Goal: Check status: Check status

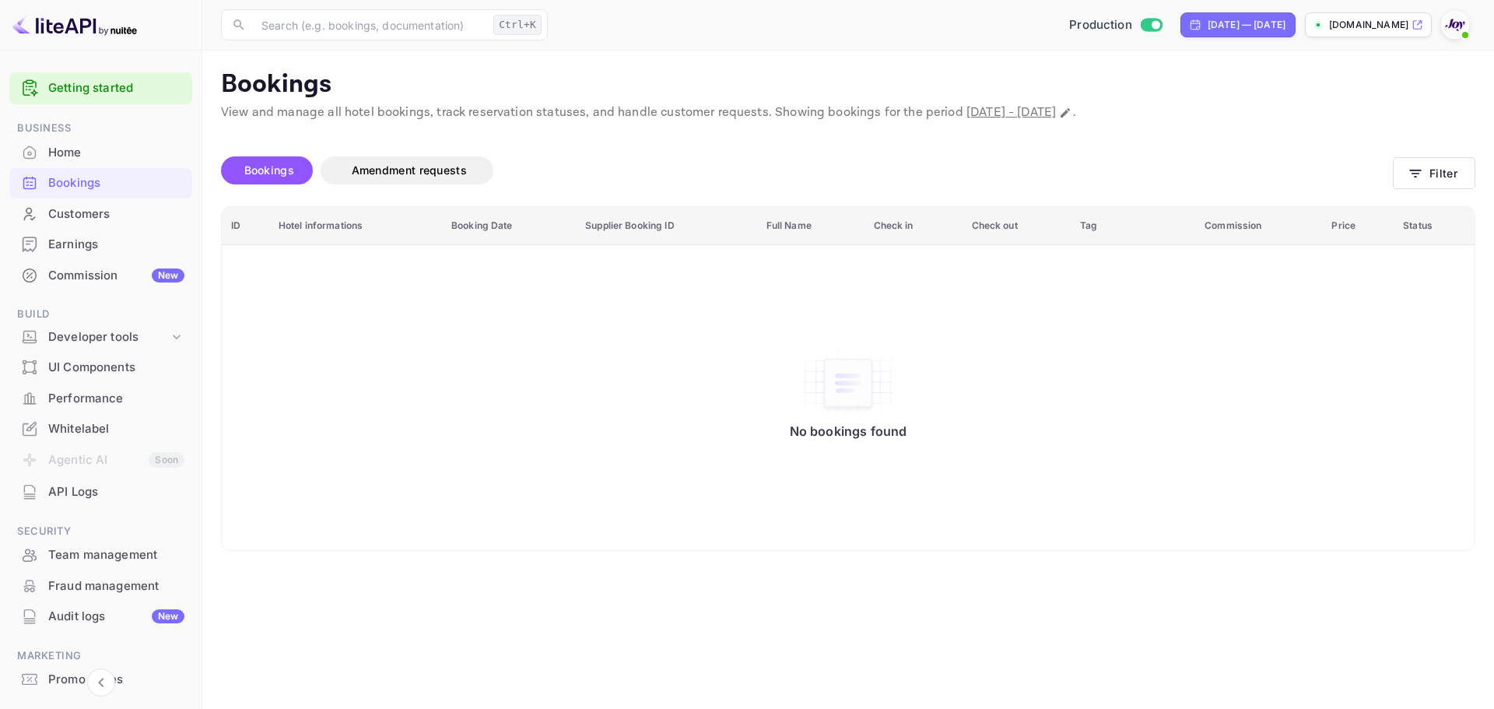
click at [121, 173] on div "Bookings" at bounding box center [100, 183] width 183 height 30
click at [121, 181] on div "Bookings" at bounding box center [116, 183] width 136 height 18
click at [111, 181] on div "Bookings" at bounding box center [116, 183] width 136 height 18
click at [128, 180] on div "Bookings" at bounding box center [116, 183] width 136 height 18
click at [1450, 183] on button "Filter" at bounding box center [1434, 173] width 83 height 32
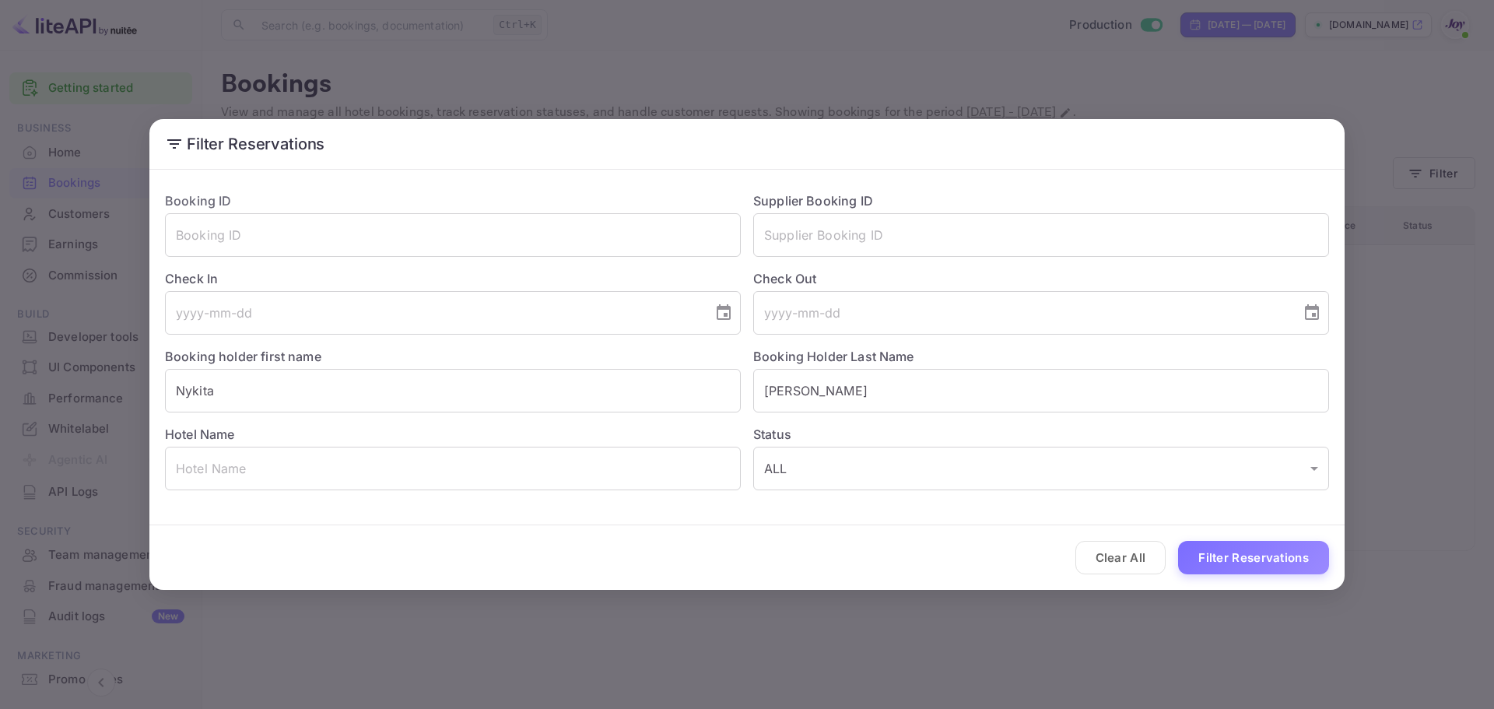
click at [752, 243] on div "Supplier Booking ID ​" at bounding box center [1035, 218] width 588 height 78
click at [791, 247] on input "text" at bounding box center [1041, 235] width 576 height 44
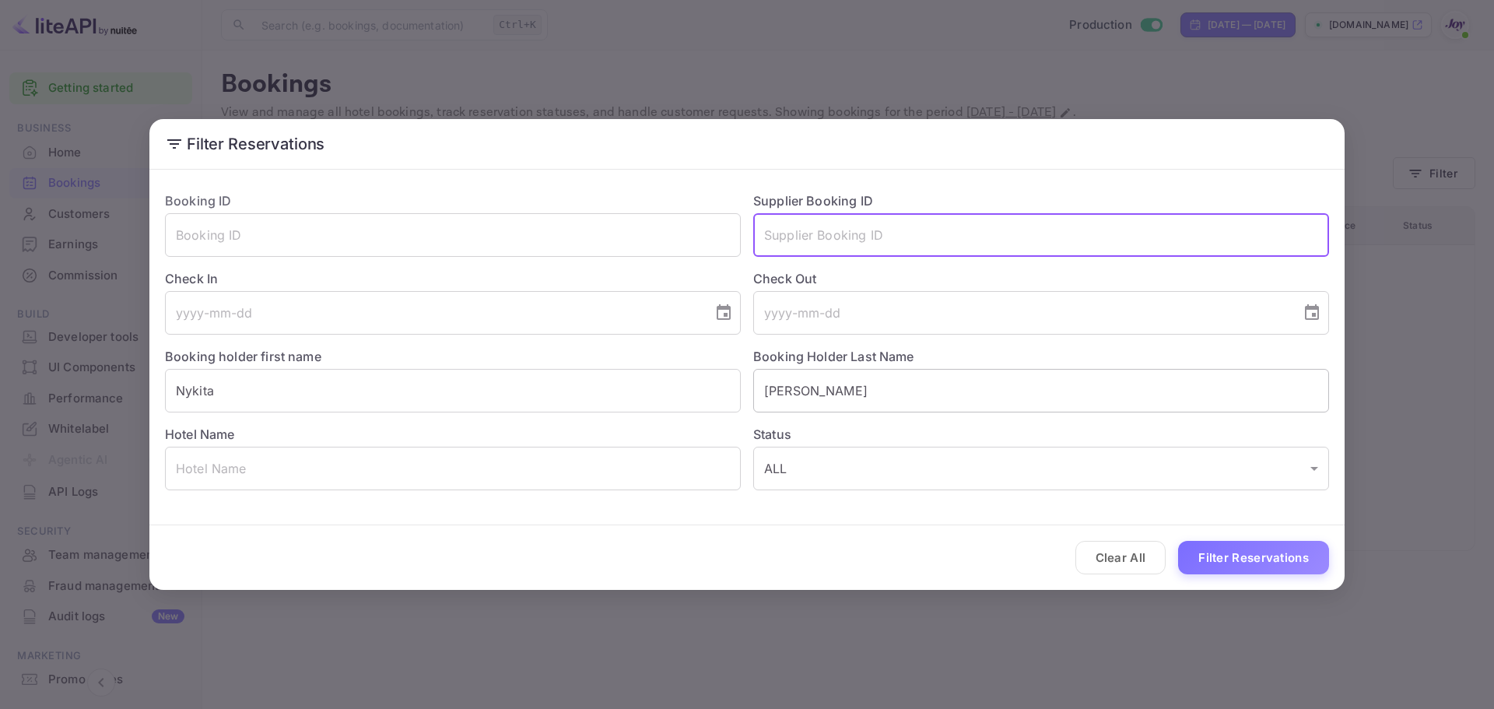
paste input "9421017."
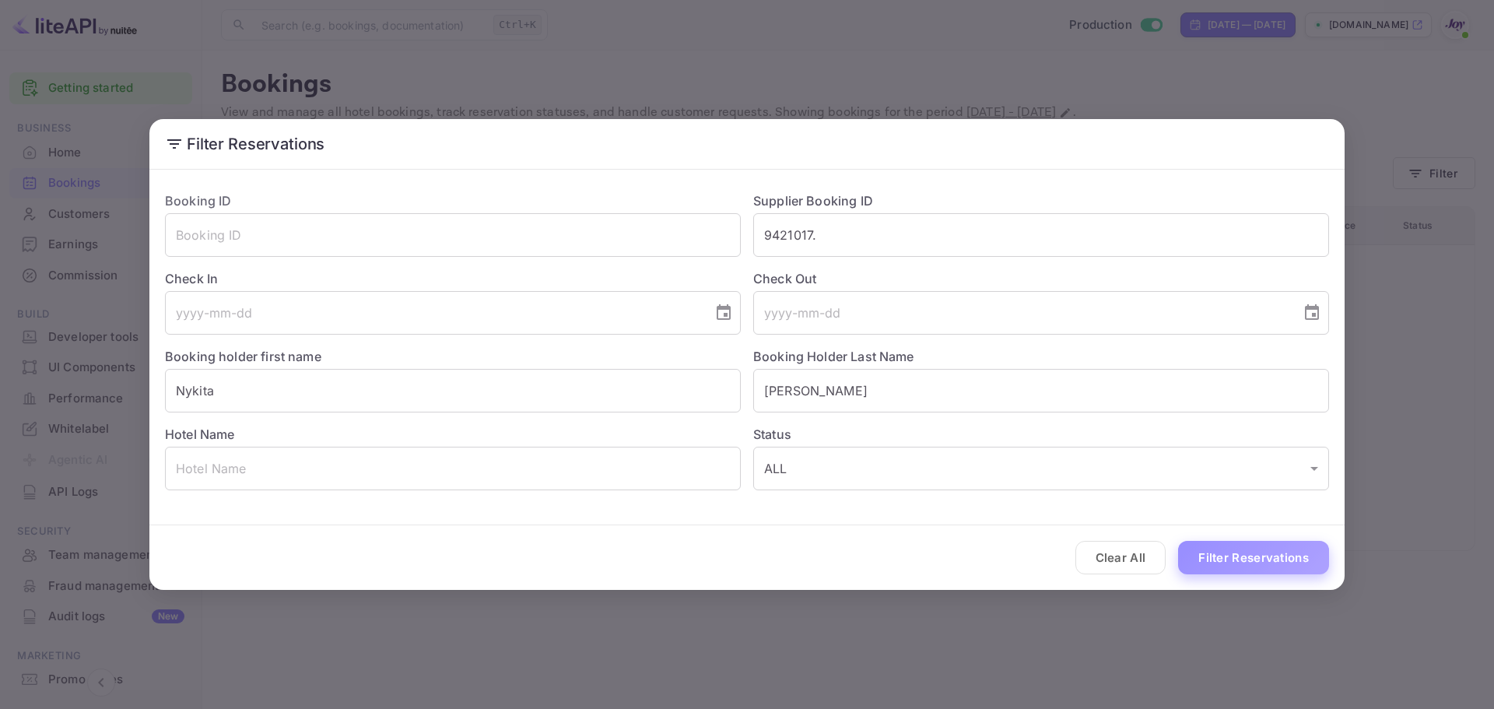
click at [1265, 560] on button "Filter Reservations" at bounding box center [1253, 557] width 151 height 33
click at [859, 222] on input "9421017." at bounding box center [1041, 235] width 576 height 44
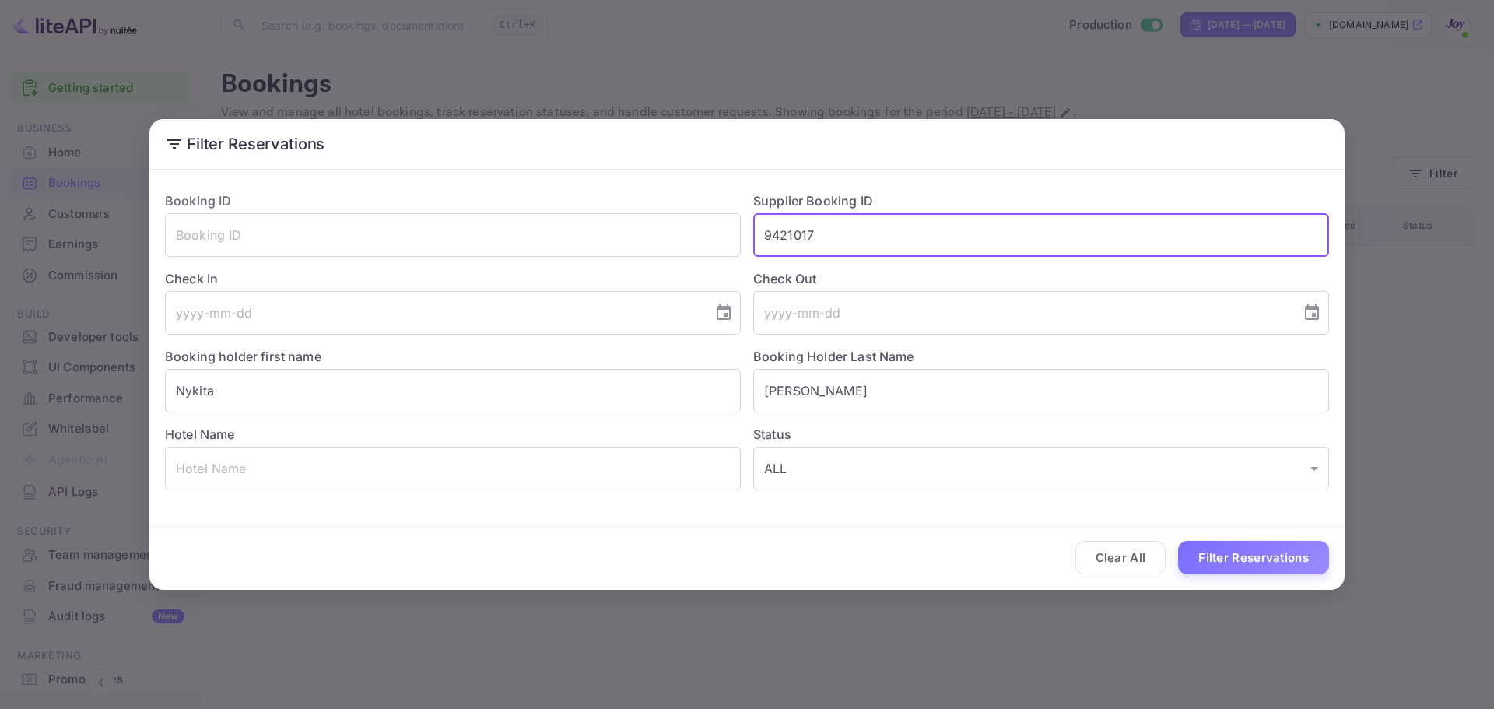
type input "9421017"
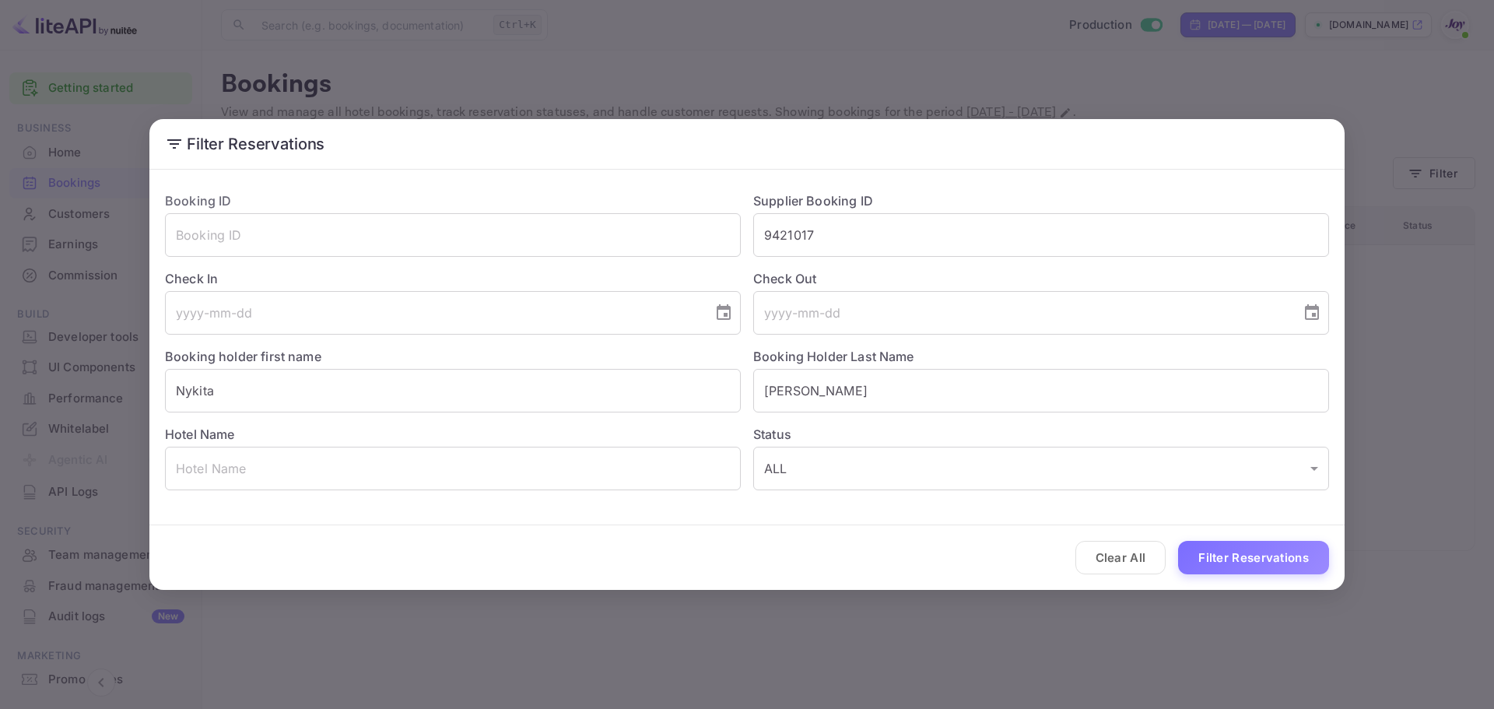
drag, startPoint x: 1252, startPoint y: 575, endPoint x: 1247, endPoint y: 566, distance: 10.4
click at [1250, 574] on div "Clear All Filter Reservations" at bounding box center [747, 557] width 1196 height 65
click at [1246, 561] on button "Filter Reservations" at bounding box center [1253, 557] width 151 height 33
click at [1245, 564] on button "Filter Reservations" at bounding box center [1253, 557] width 151 height 33
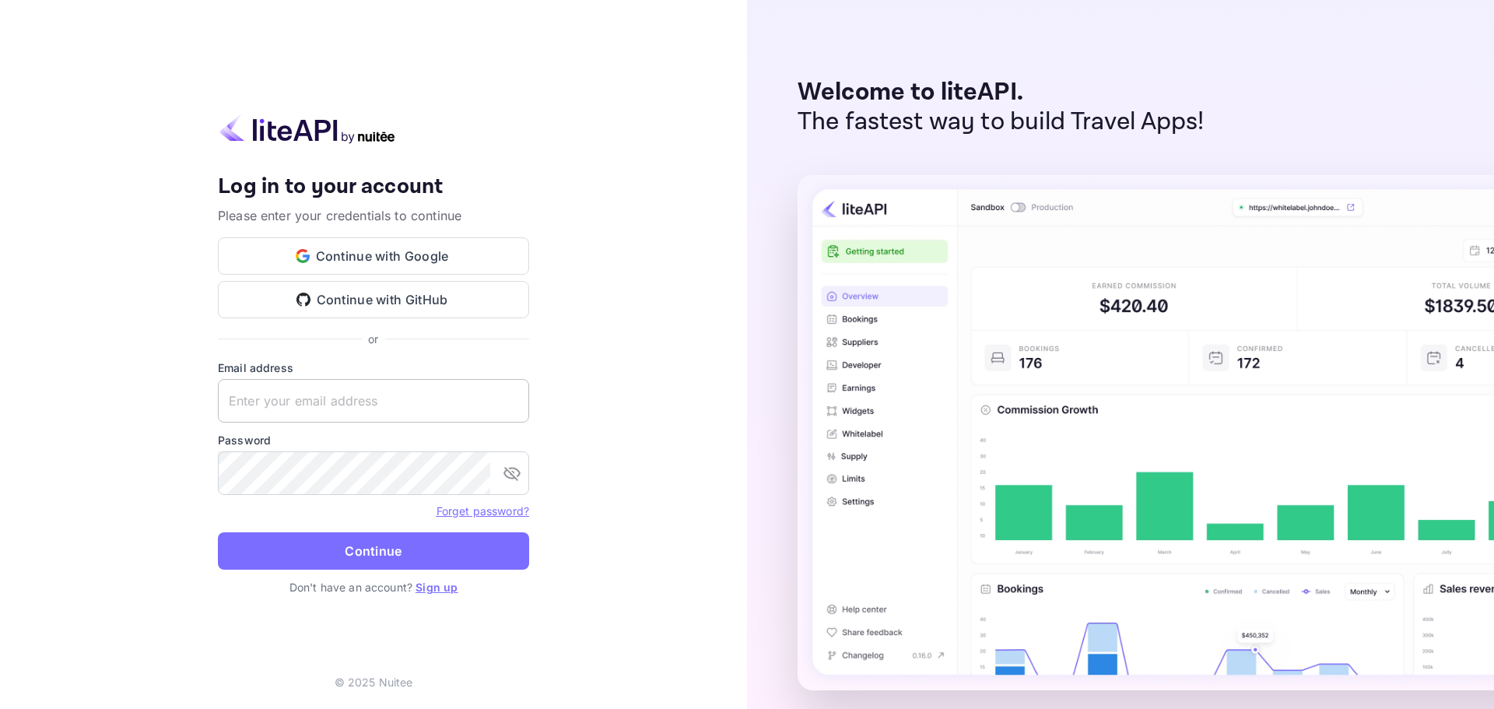
click at [401, 409] on input "text" at bounding box center [373, 401] width 311 height 44
click at [288, 402] on input "text" at bounding box center [373, 401] width 311 height 44
paste input "[EMAIL_ADDRESS][DOMAIN_NAME]"
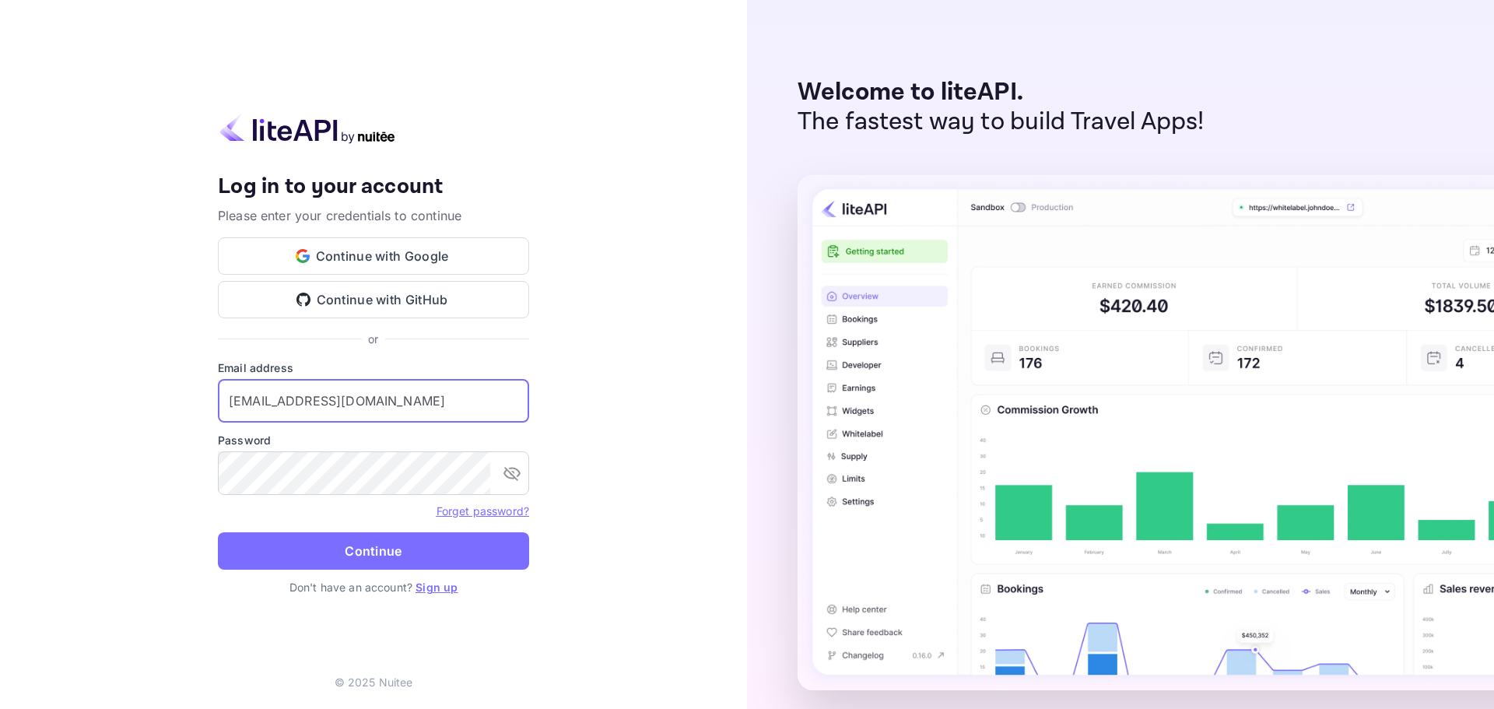
type input "[EMAIL_ADDRESS][DOMAIN_NAME]"
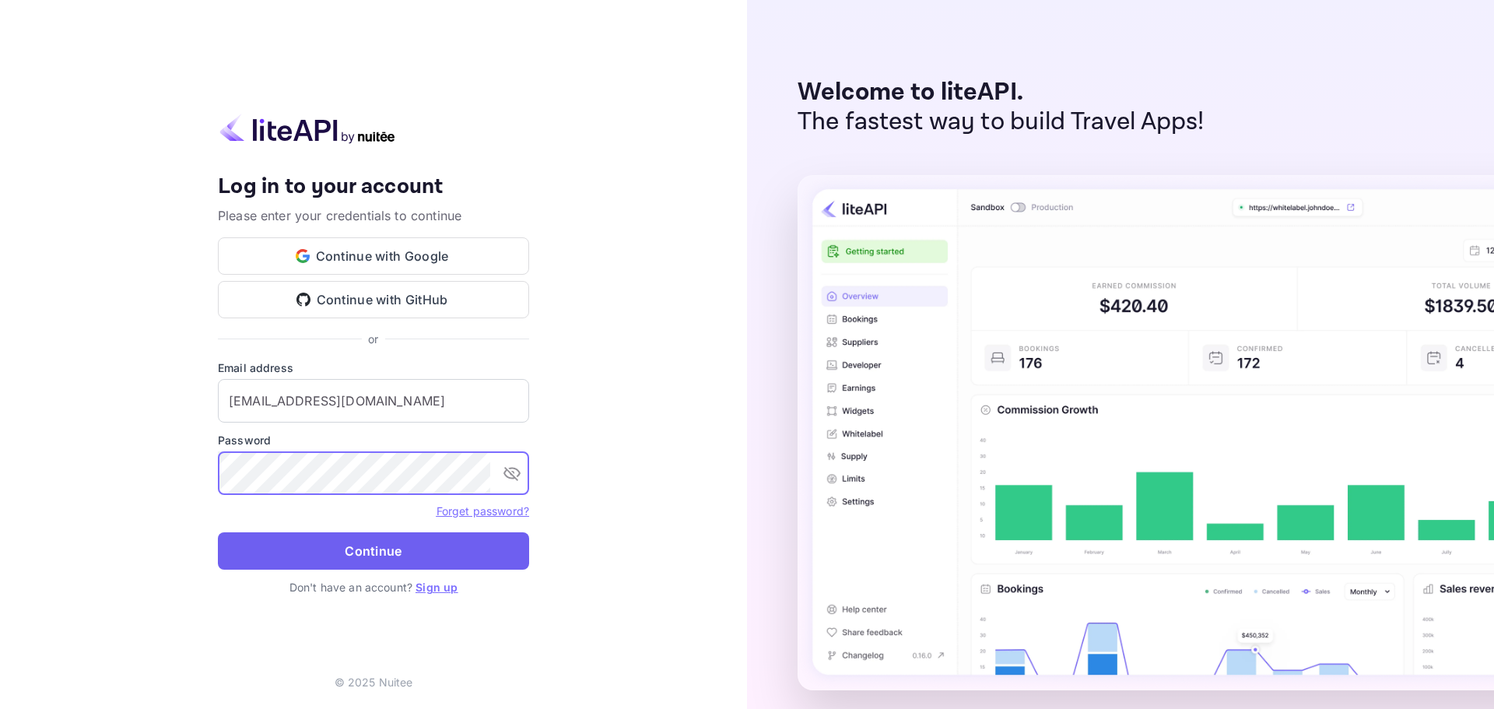
click at [349, 549] on button "Continue" at bounding box center [373, 550] width 311 height 37
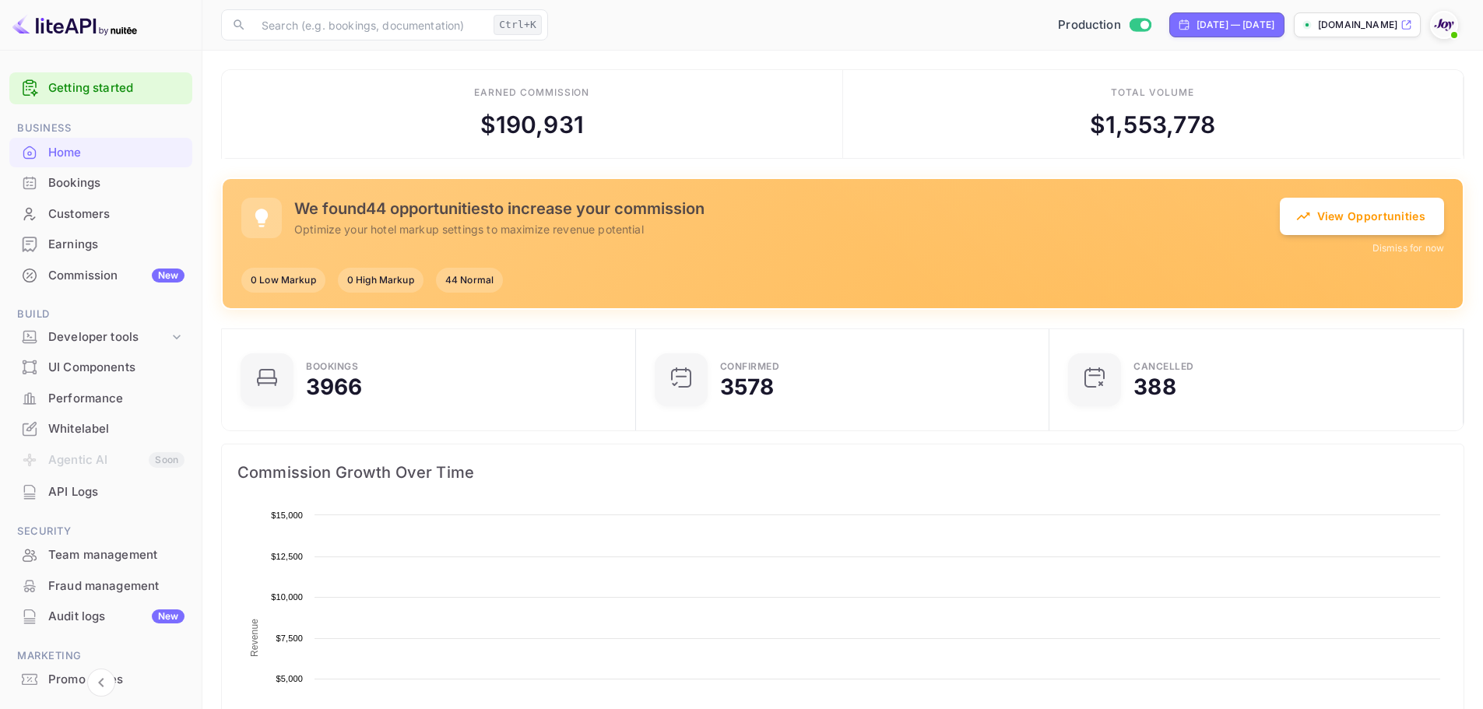
scroll to position [12, 12]
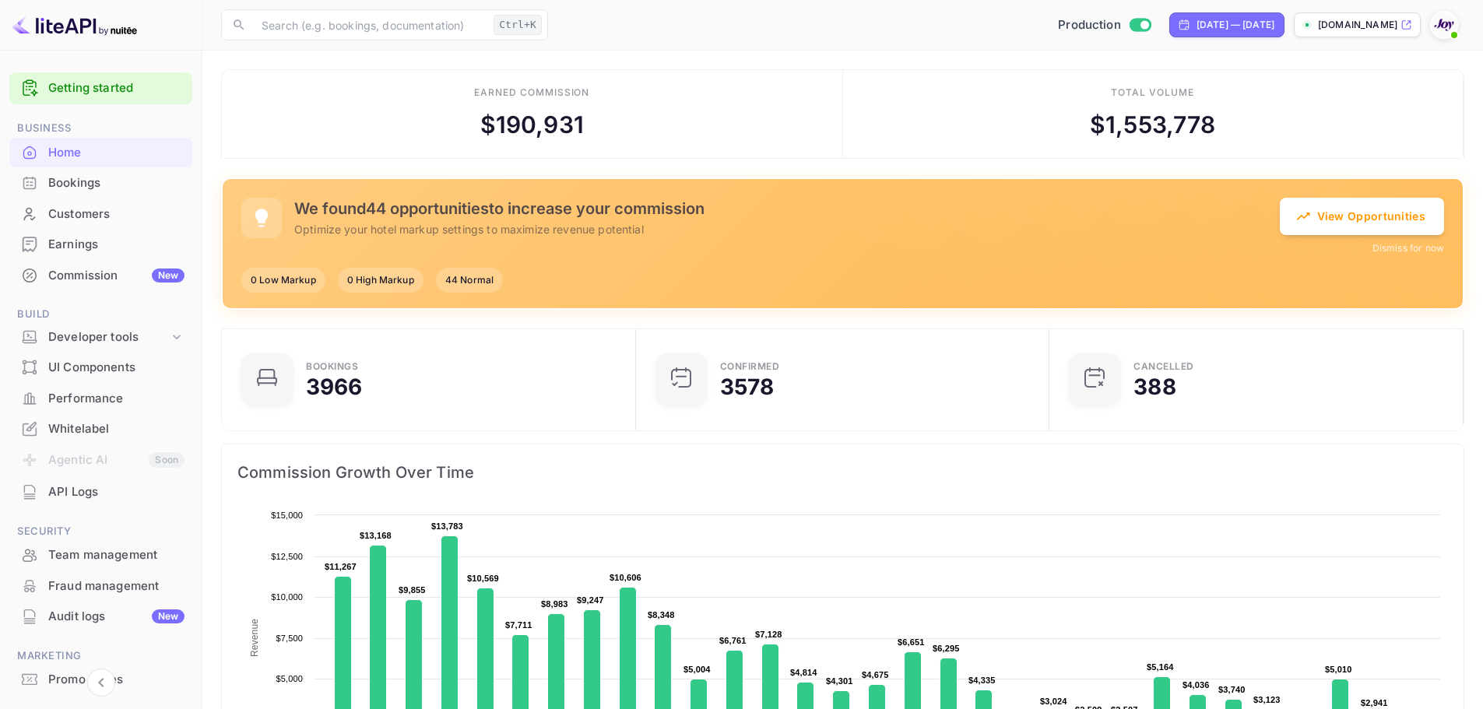
click at [135, 184] on div "Bookings" at bounding box center [116, 183] width 136 height 18
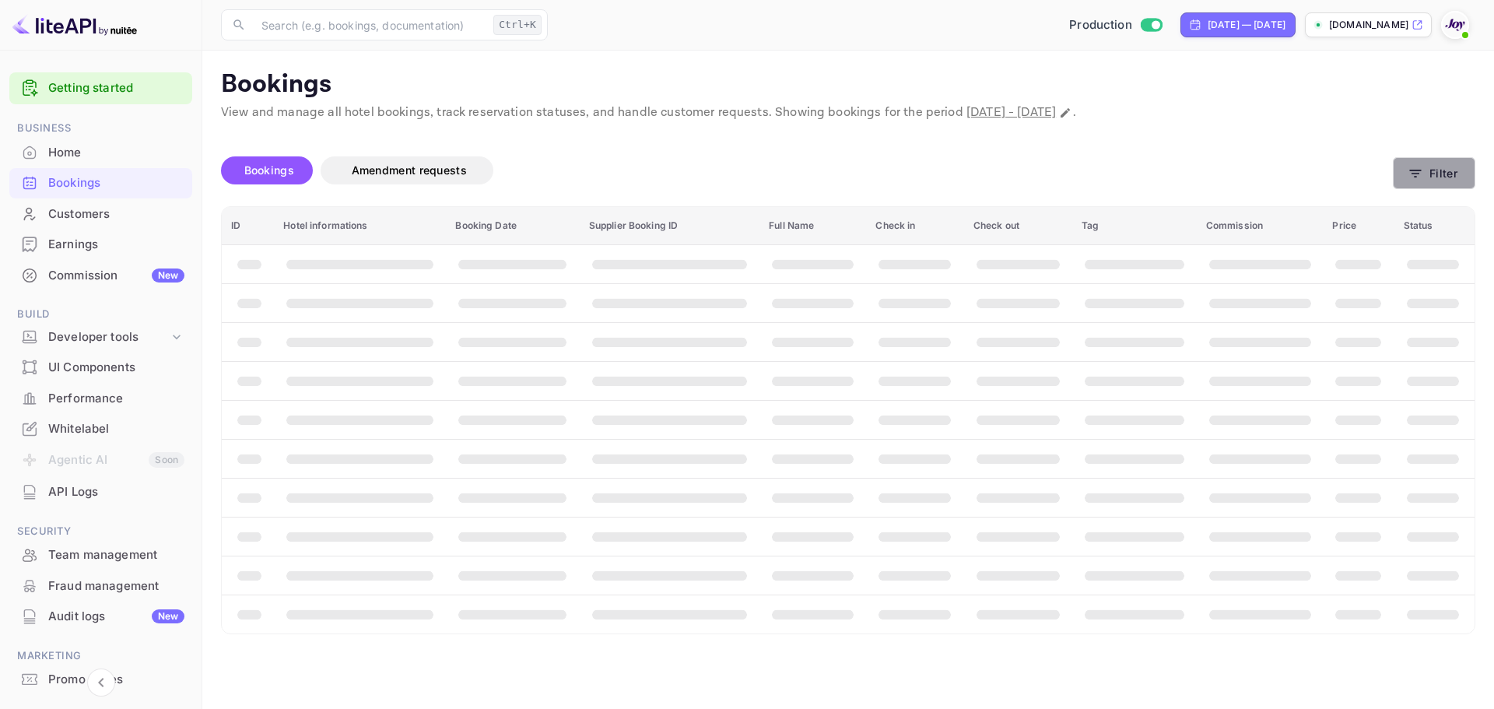
click at [1414, 173] on icon "button" at bounding box center [1416, 174] width 16 height 16
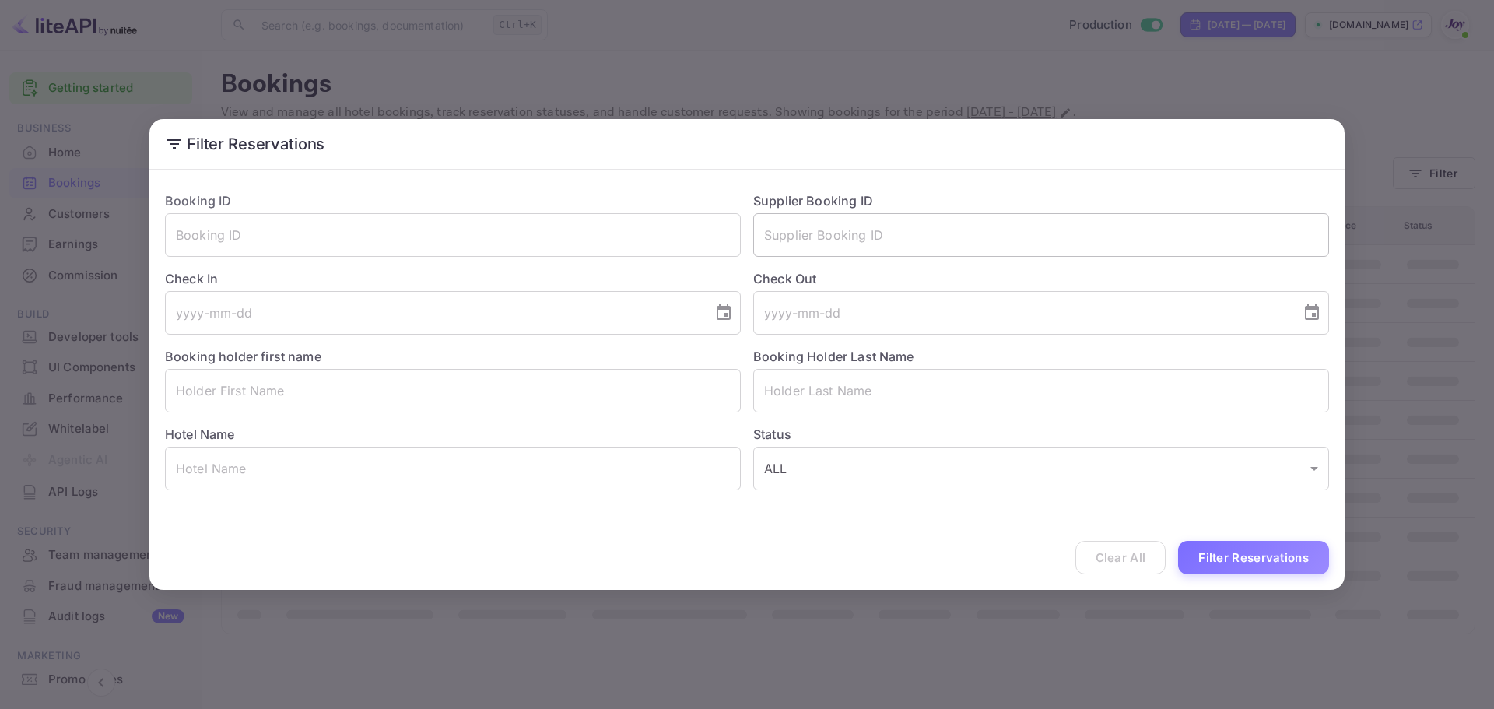
drag, startPoint x: 800, startPoint y: 241, endPoint x: 808, endPoint y: 232, distance: 11.6
click at [802, 235] on input "text" at bounding box center [1041, 235] width 576 height 44
paste input "b@EFDKrVFJ8FX@2"
type input "b@EFDKrVFJ8FX@2"
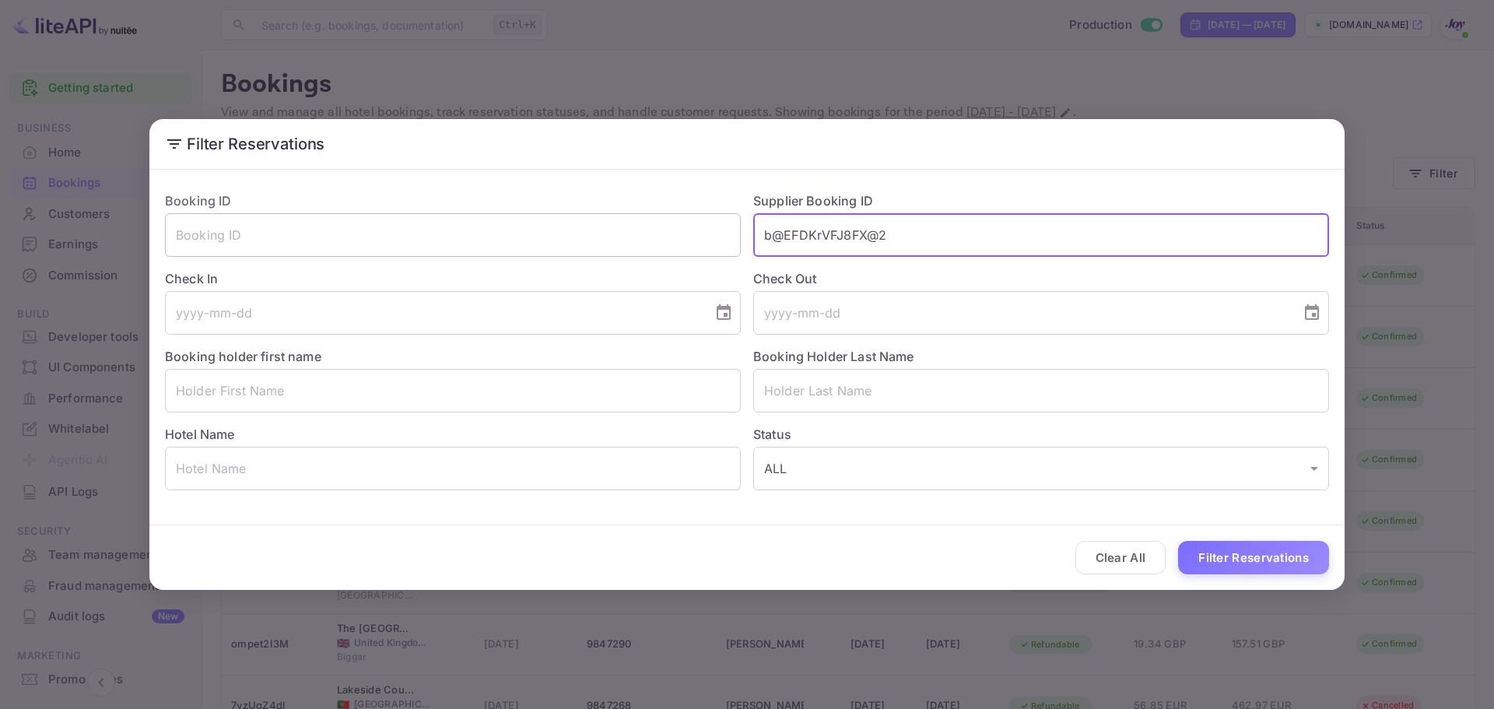
drag, startPoint x: 923, startPoint y: 231, endPoint x: 574, endPoint y: 242, distance: 348.9
click at [574, 241] on div "Booking ID ​ Supplier Booking ID b@EFDKrVFJ8FX@2 ​ Check In ​ Check Out ​ Booki…" at bounding box center [741, 334] width 1177 height 311
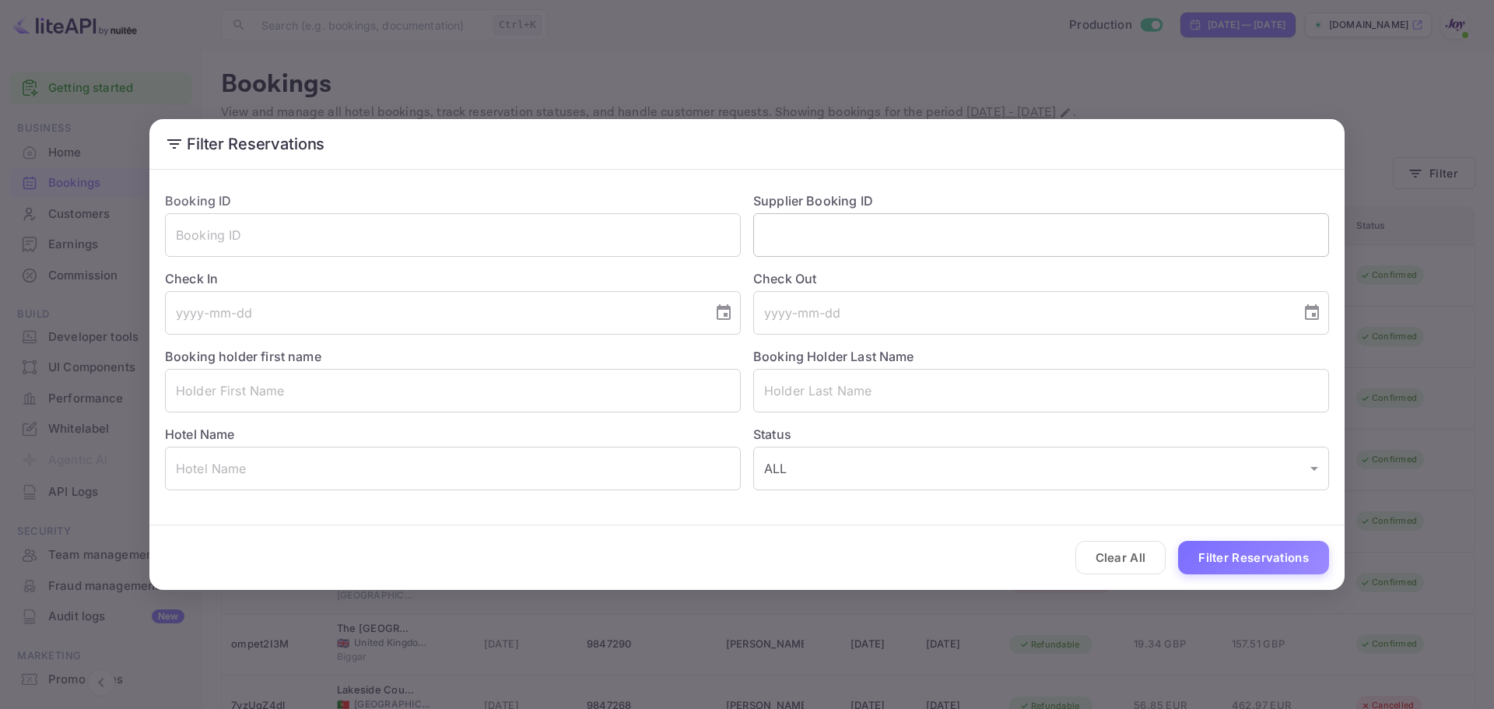
click at [855, 228] on input "text" at bounding box center [1041, 235] width 576 height 44
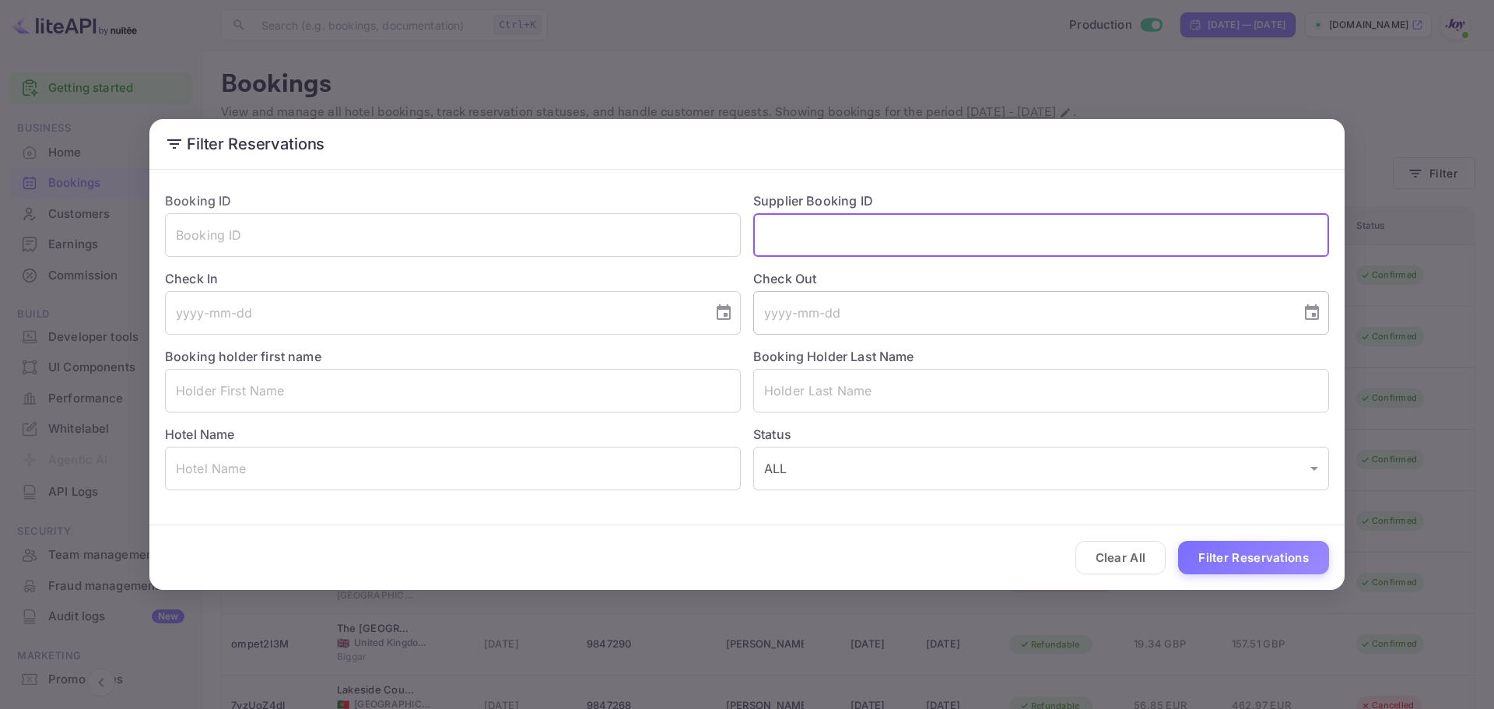
paste input "9421017"
type input "9421017"
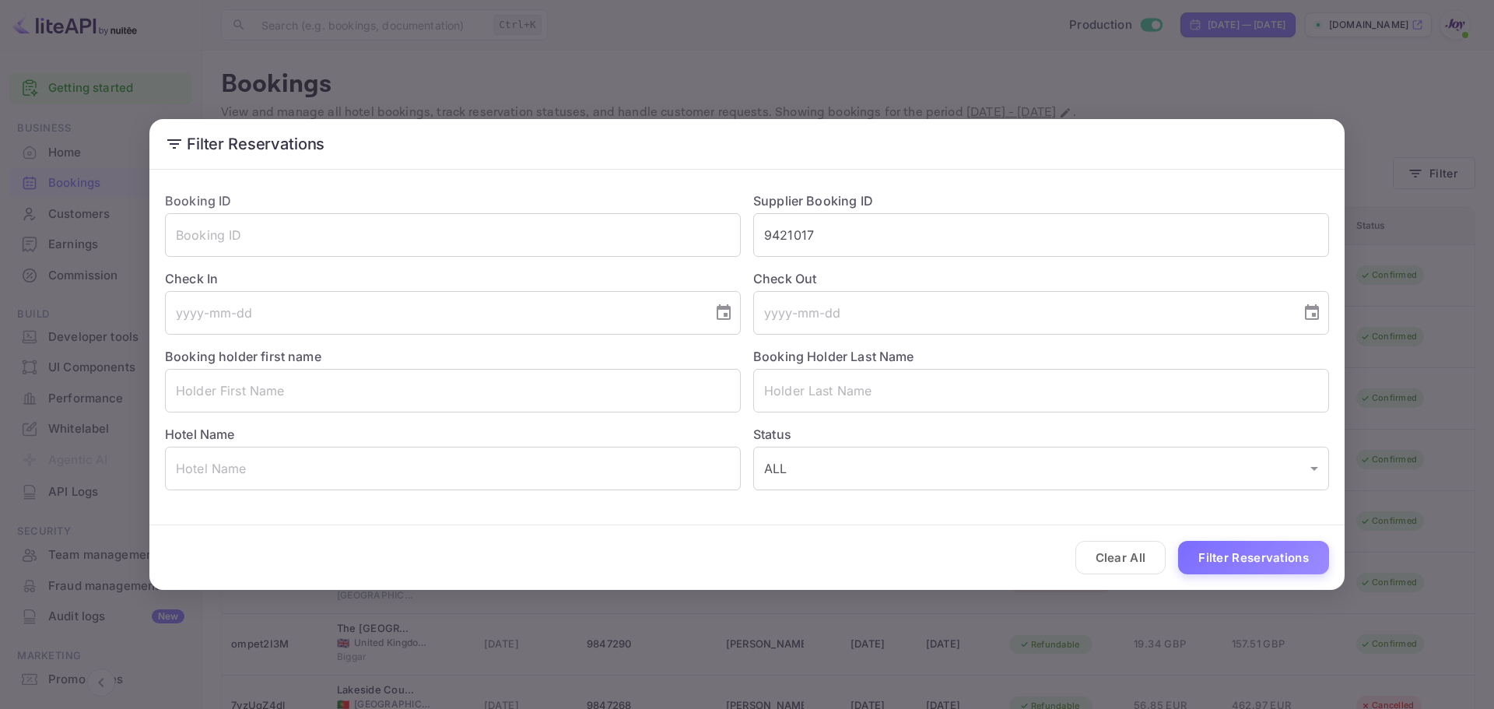
drag, startPoint x: 1222, startPoint y: 528, endPoint x: 1224, endPoint y: 537, distance: 9.6
click at [1224, 528] on div "Clear All Filter Reservations" at bounding box center [747, 557] width 1196 height 65
click at [1224, 539] on div "Clear All Filter Reservations" at bounding box center [747, 557] width 1196 height 65
click at [1238, 557] on button "Filter Reservations" at bounding box center [1253, 557] width 151 height 33
drag, startPoint x: 680, startPoint y: 54, endPoint x: 625, endPoint y: 82, distance: 62.0
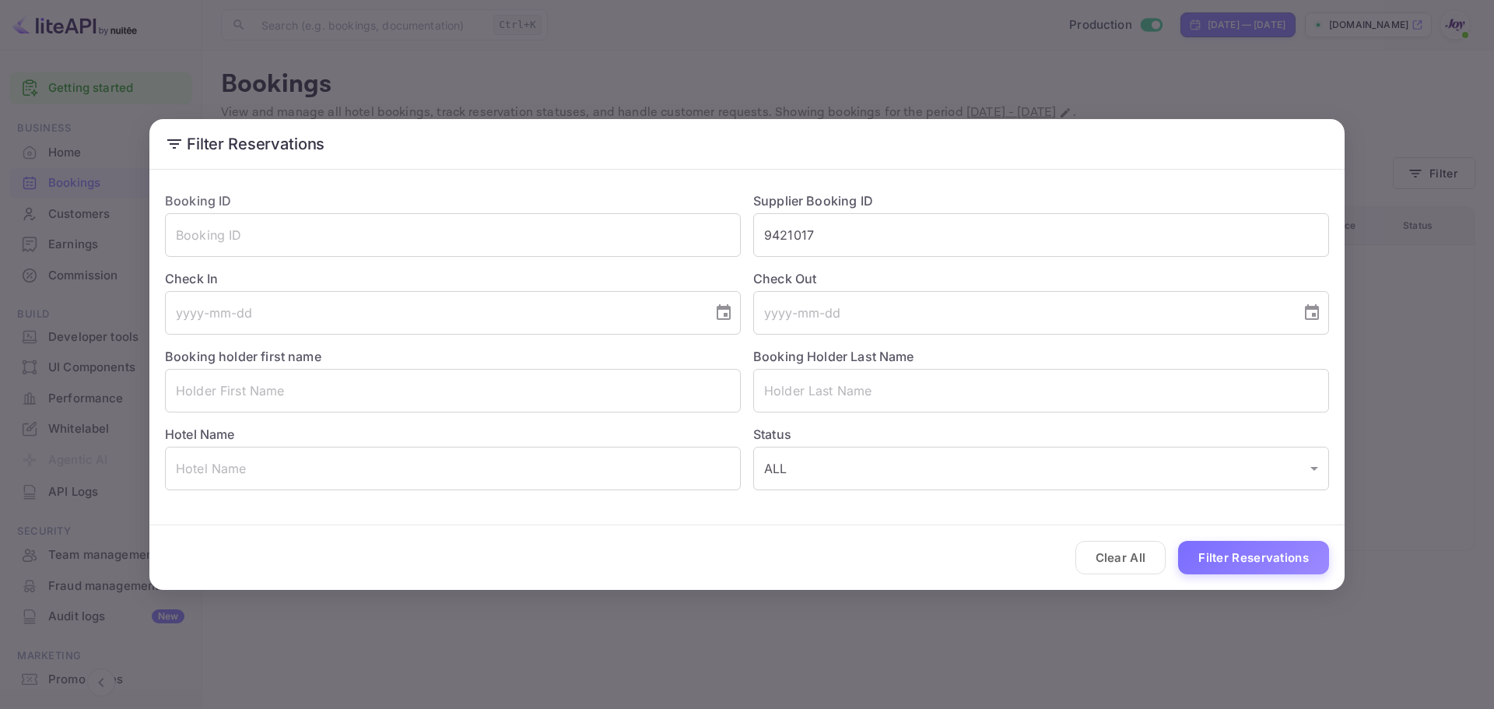
click at [680, 53] on div "Filter Reservations Booking ID ​ Supplier Booking ID 9421017 ​ Check In ​ Check…" at bounding box center [747, 354] width 1494 height 709
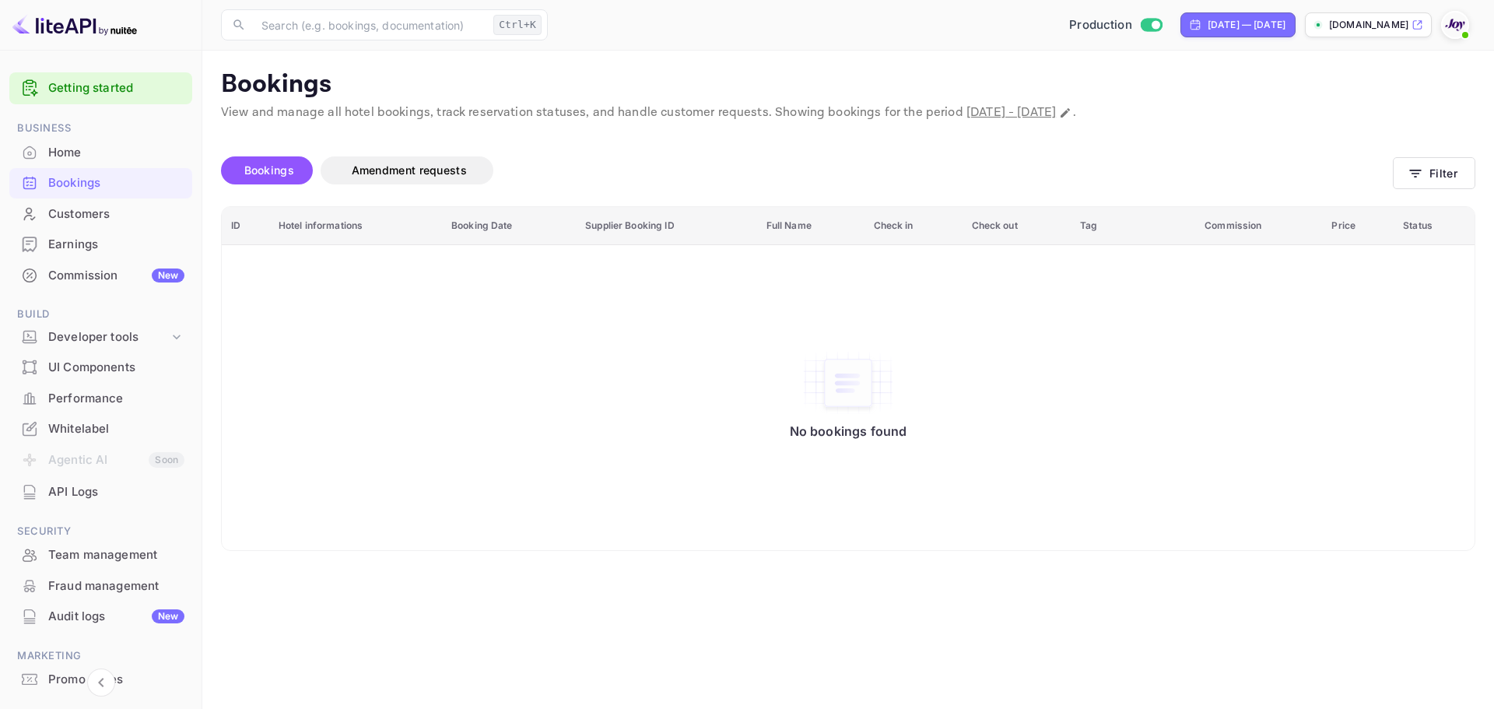
click at [104, 426] on div "Whitelabel" at bounding box center [116, 429] width 136 height 18
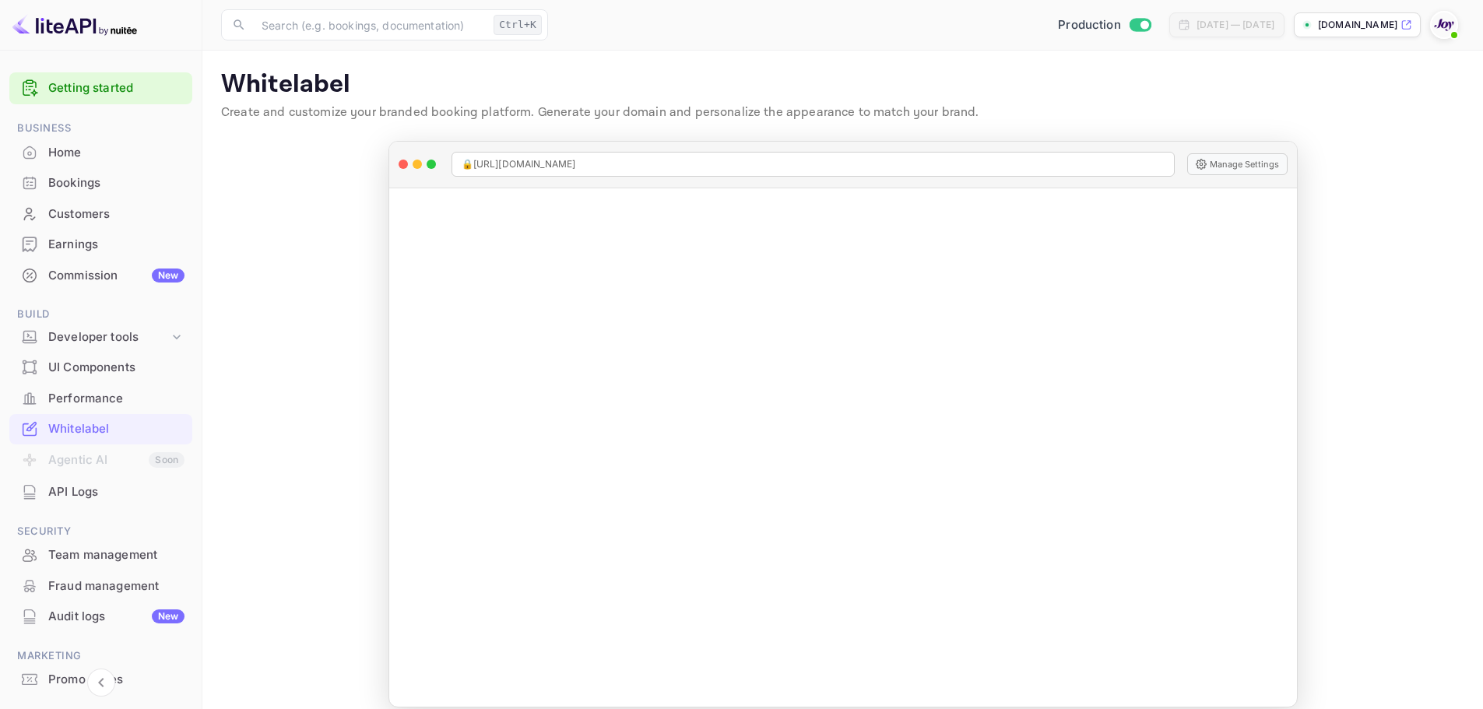
click at [1366, 389] on main "Whitelabel Create and customize your branded booking platform. Generate your do…" at bounding box center [842, 389] width 1280 height 676
click at [121, 435] on div "Whitelabel" at bounding box center [116, 429] width 136 height 18
drag, startPoint x: 290, startPoint y: 342, endPoint x: 324, endPoint y: 326, distance: 37.9
click at [289, 342] on main "Whitelabel Create and customize your branded booking platform. Generate your do…" at bounding box center [842, 389] width 1280 height 676
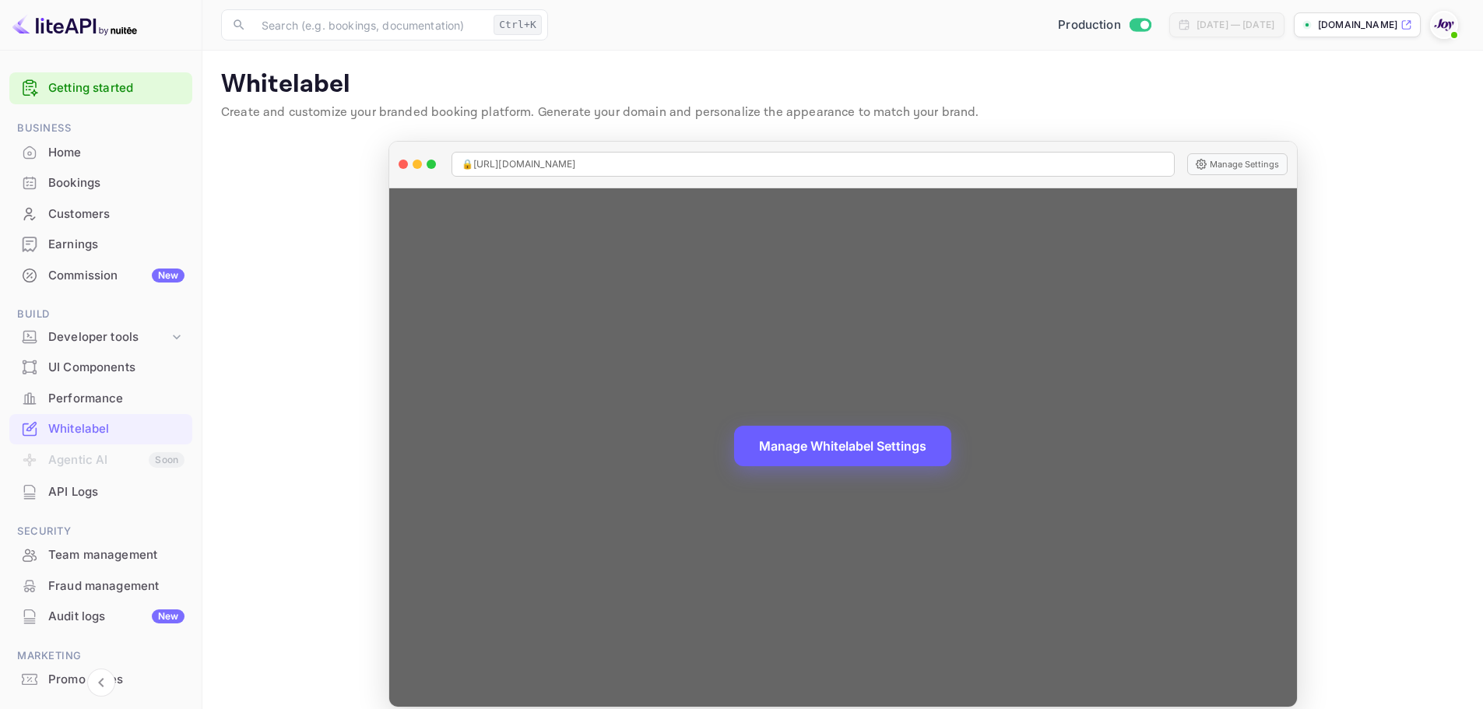
click at [873, 446] on button "Manage Whitelabel Settings" at bounding box center [842, 446] width 217 height 40
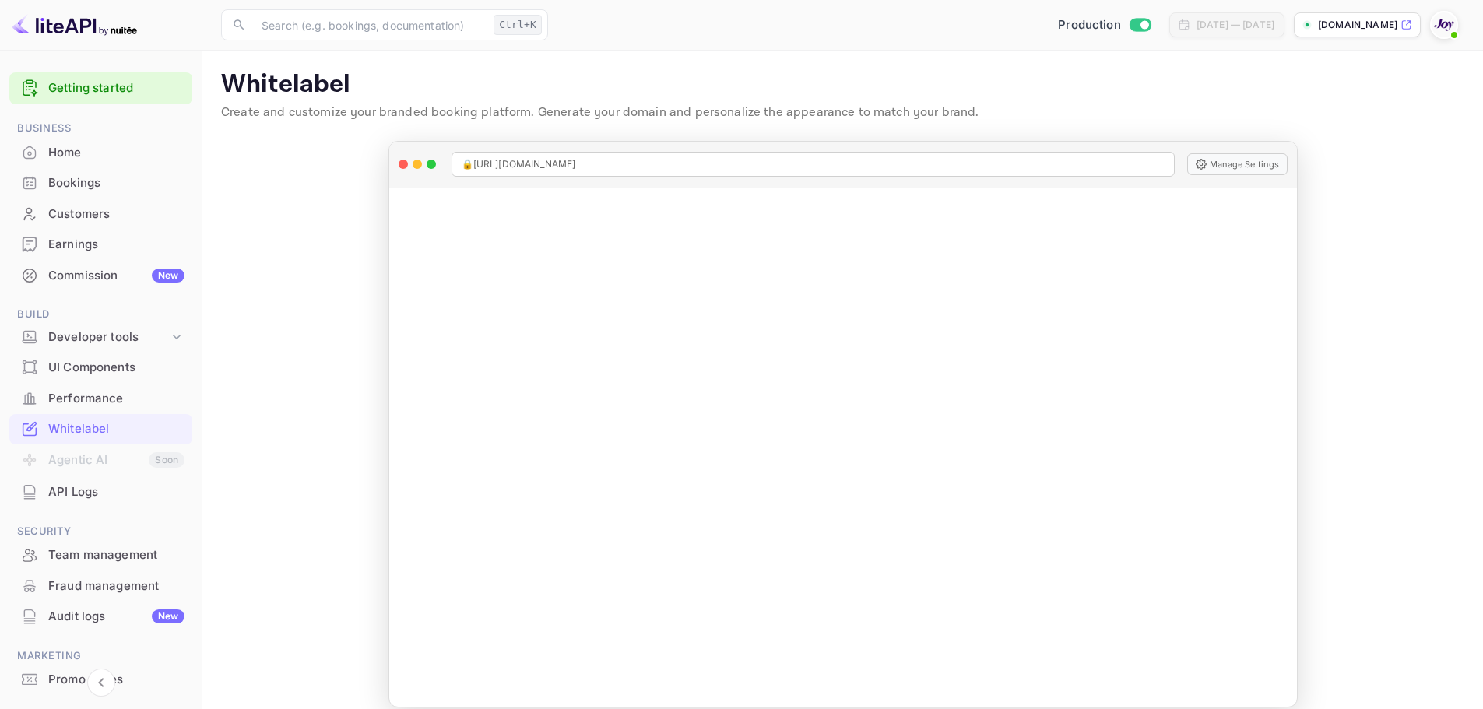
click at [77, 190] on div "Bookings" at bounding box center [116, 183] width 136 height 18
